Goal: Task Accomplishment & Management: Manage account settings

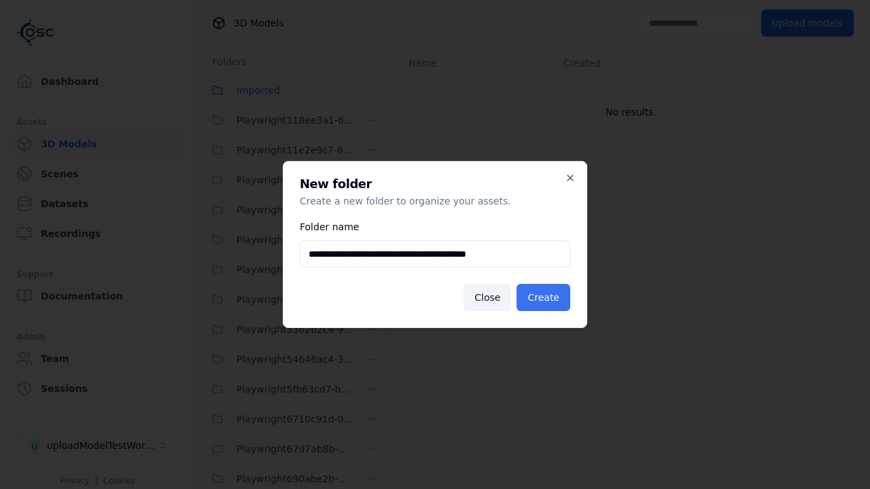
type input "**********"
click at [546, 298] on button "Create" at bounding box center [543, 297] width 54 height 27
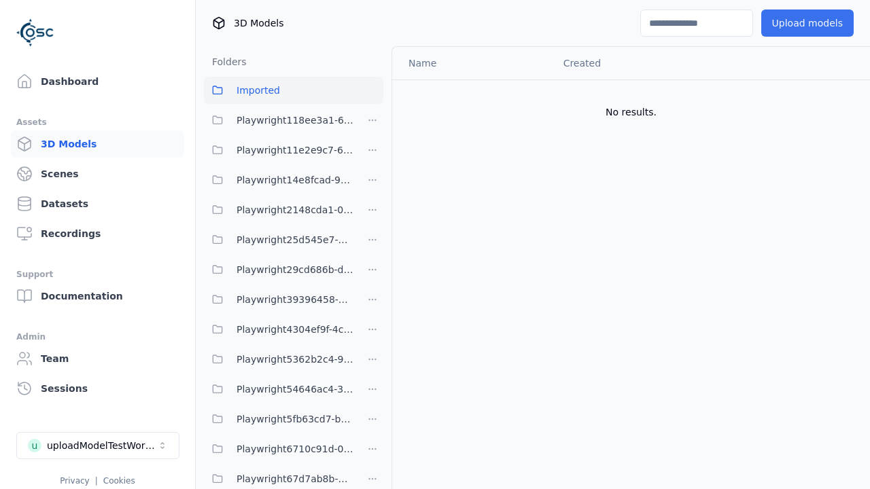
click at [811, 23] on button "Upload models" at bounding box center [807, 23] width 92 height 27
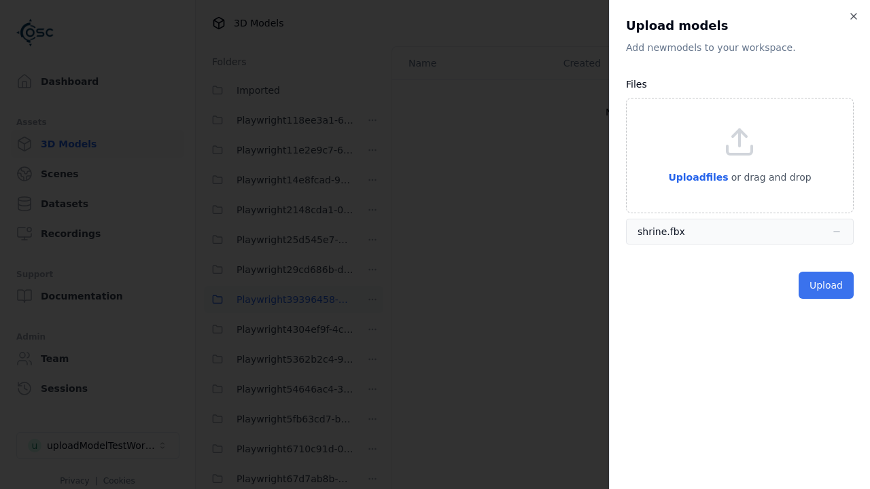
click at [828, 285] on button "Upload" at bounding box center [825, 285] width 55 height 27
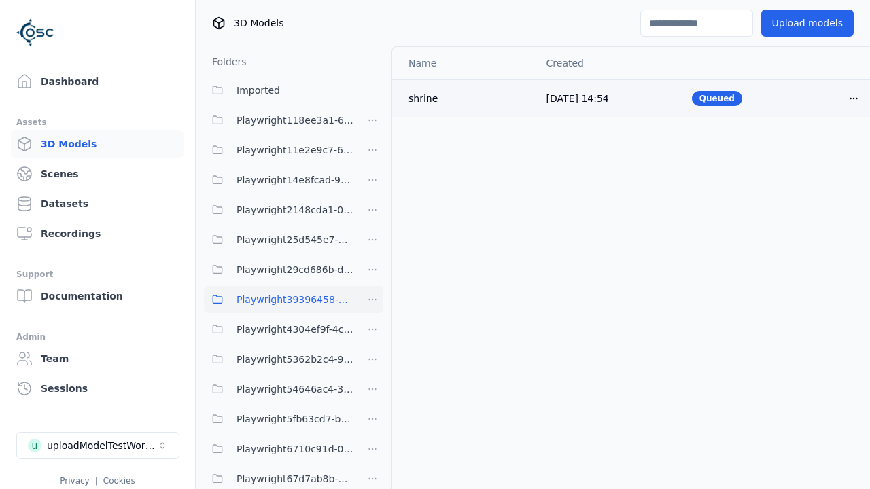
click at [853, 98] on html "Support Dashboard Assets 3D Models Scenes Datasets Recordings Support Documenta…" at bounding box center [435, 244] width 870 height 489
click at [824, 151] on div "Delete" at bounding box center [824, 151] width 80 height 22
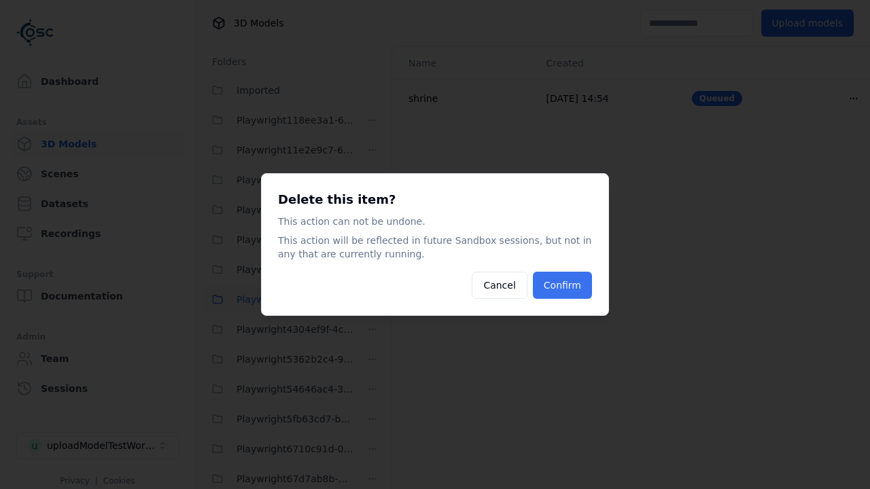
click at [564, 285] on button "Confirm" at bounding box center [562, 285] width 59 height 27
